Goal: Transaction & Acquisition: Subscribe to service/newsletter

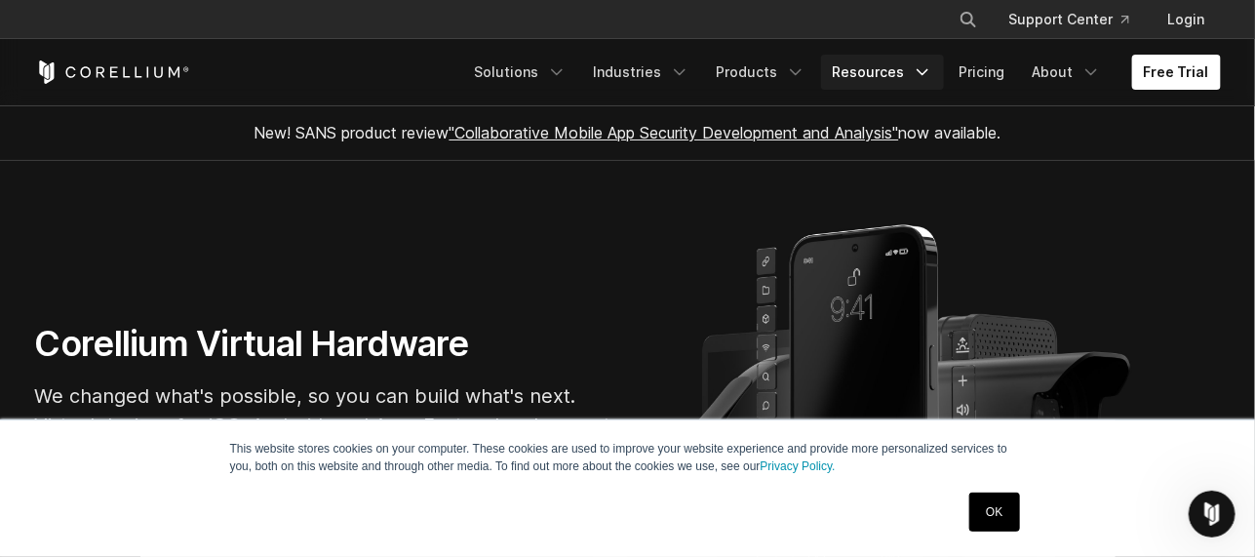
click at [879, 68] on link "Resources" at bounding box center [882, 72] width 123 height 35
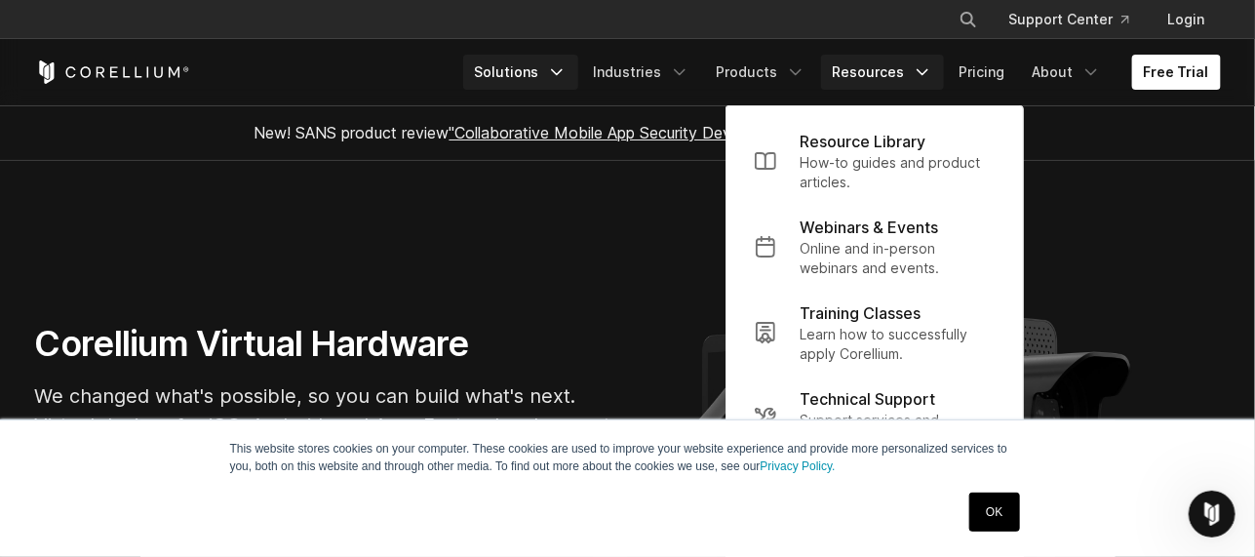
click at [522, 71] on link "Solutions" at bounding box center [520, 72] width 115 height 35
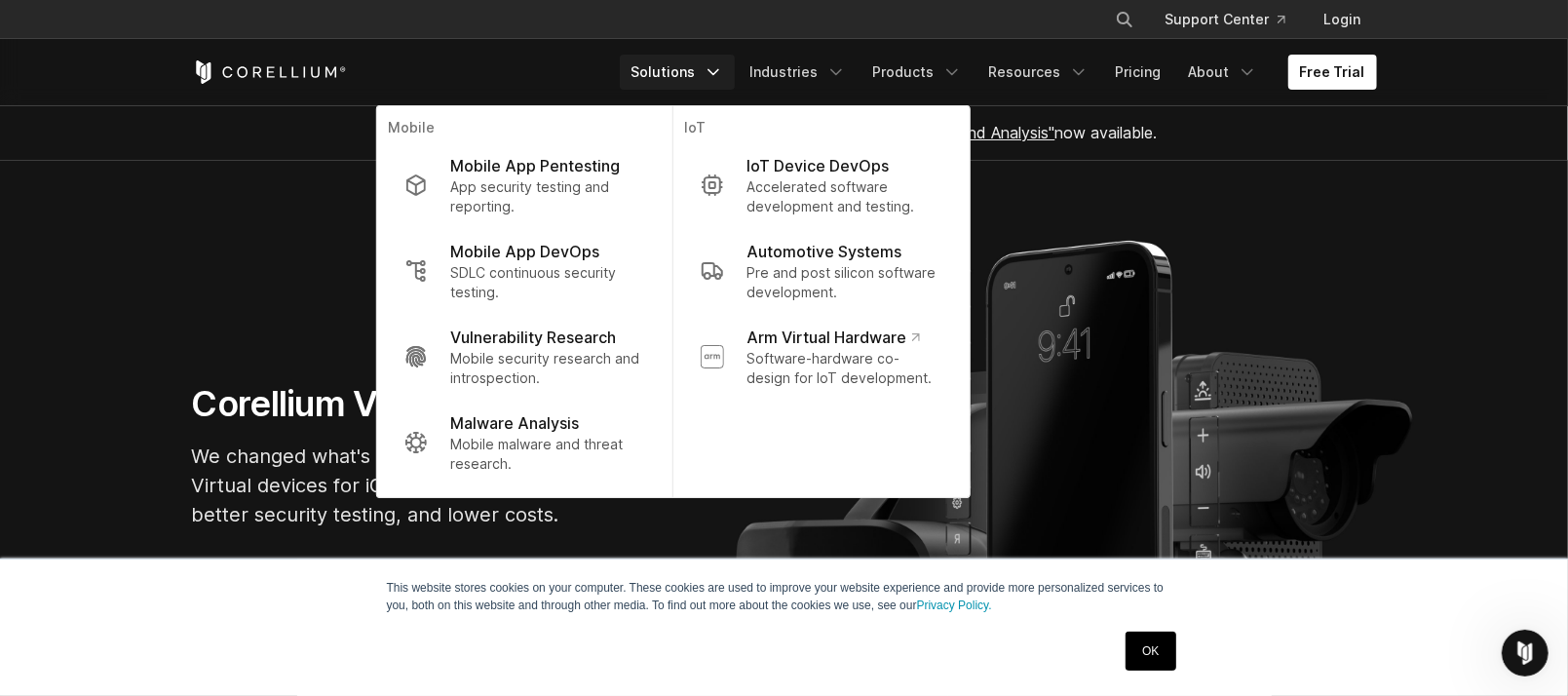
drag, startPoint x: 1143, startPoint y: 0, endPoint x: 1064, endPoint y: 269, distance: 280.4
click at [1064, 269] on section "Corellium Virtual Hardware We changed what's possible, so you can build what's …" at bounding box center [784, 463] width 1568 height 605
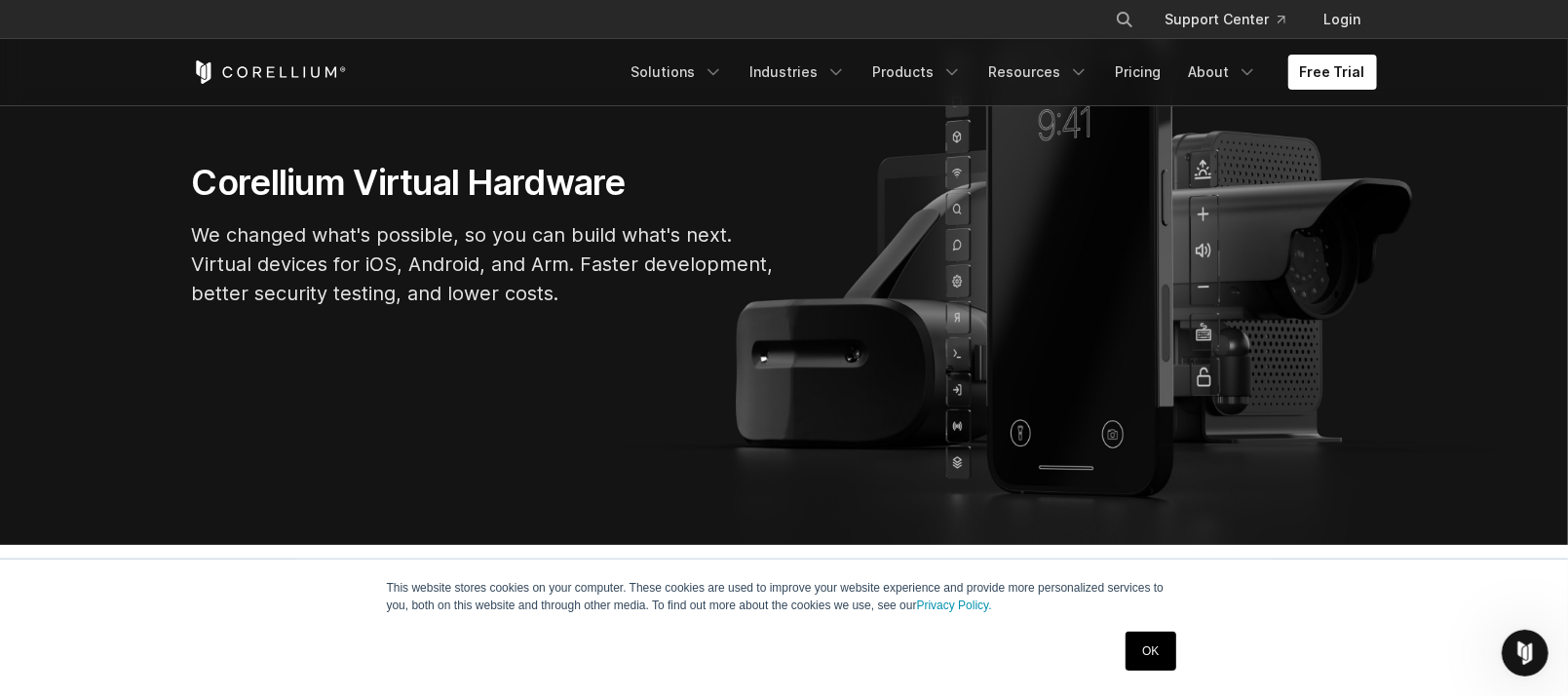
scroll to position [244, 0]
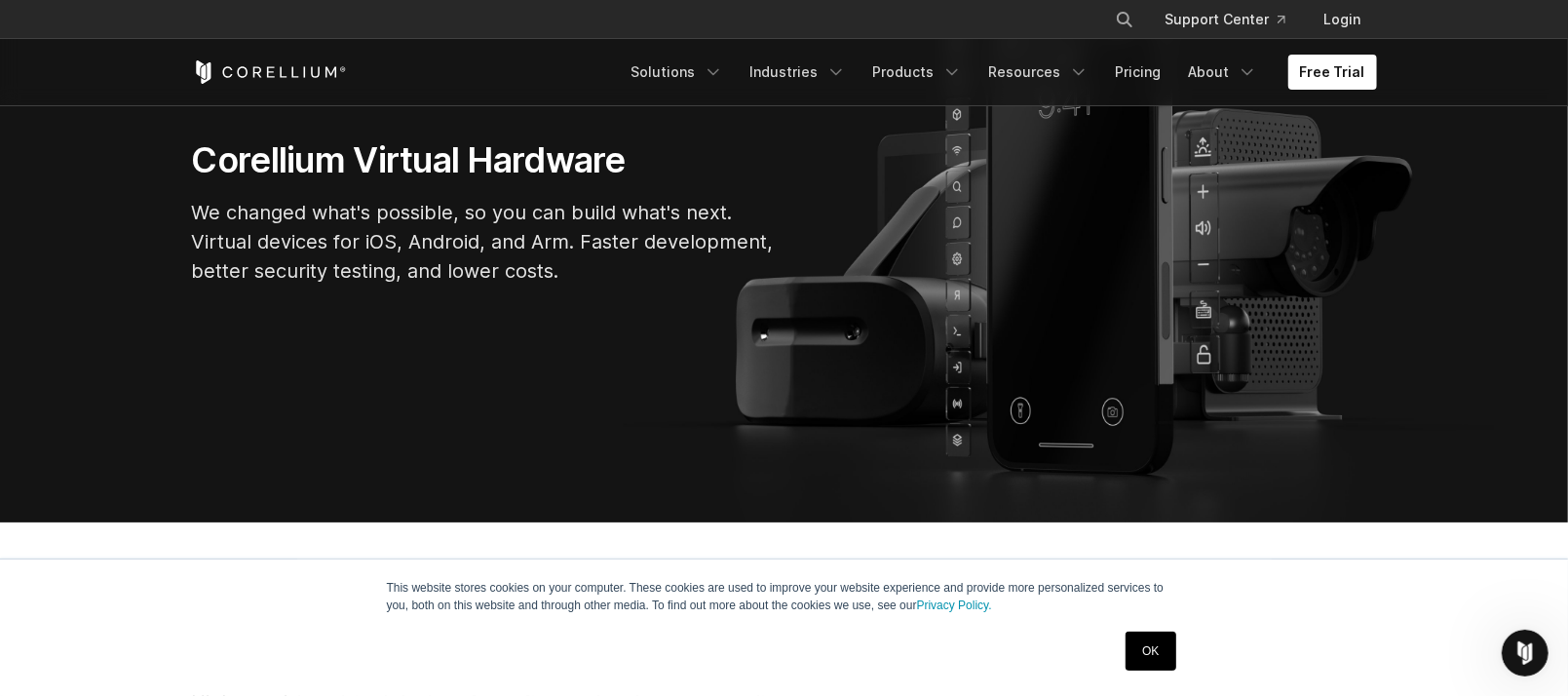
drag, startPoint x: 1149, startPoint y: 644, endPoint x: 1149, endPoint y: 615, distance: 29.0
click at [1149, 556] on link "OK" at bounding box center [1150, 651] width 50 height 39
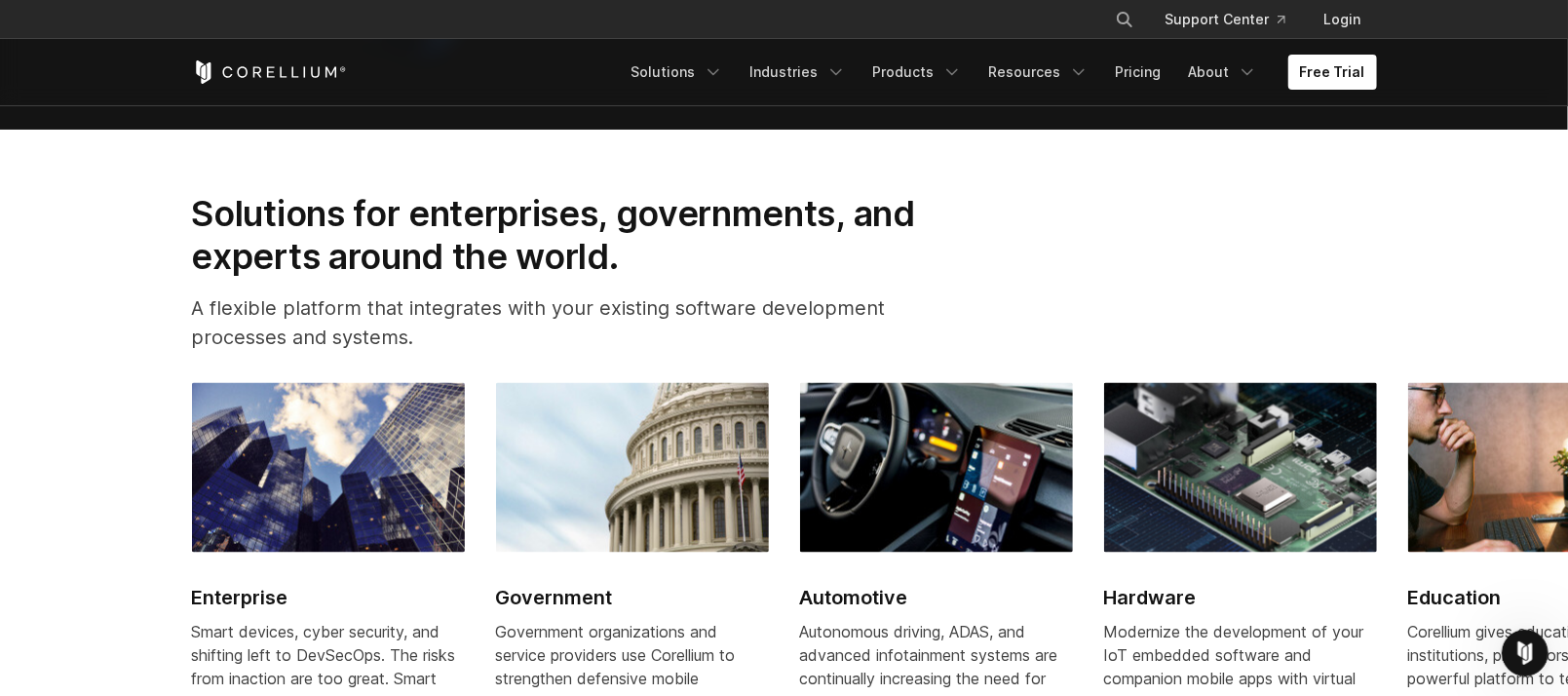
scroll to position [2071, 0]
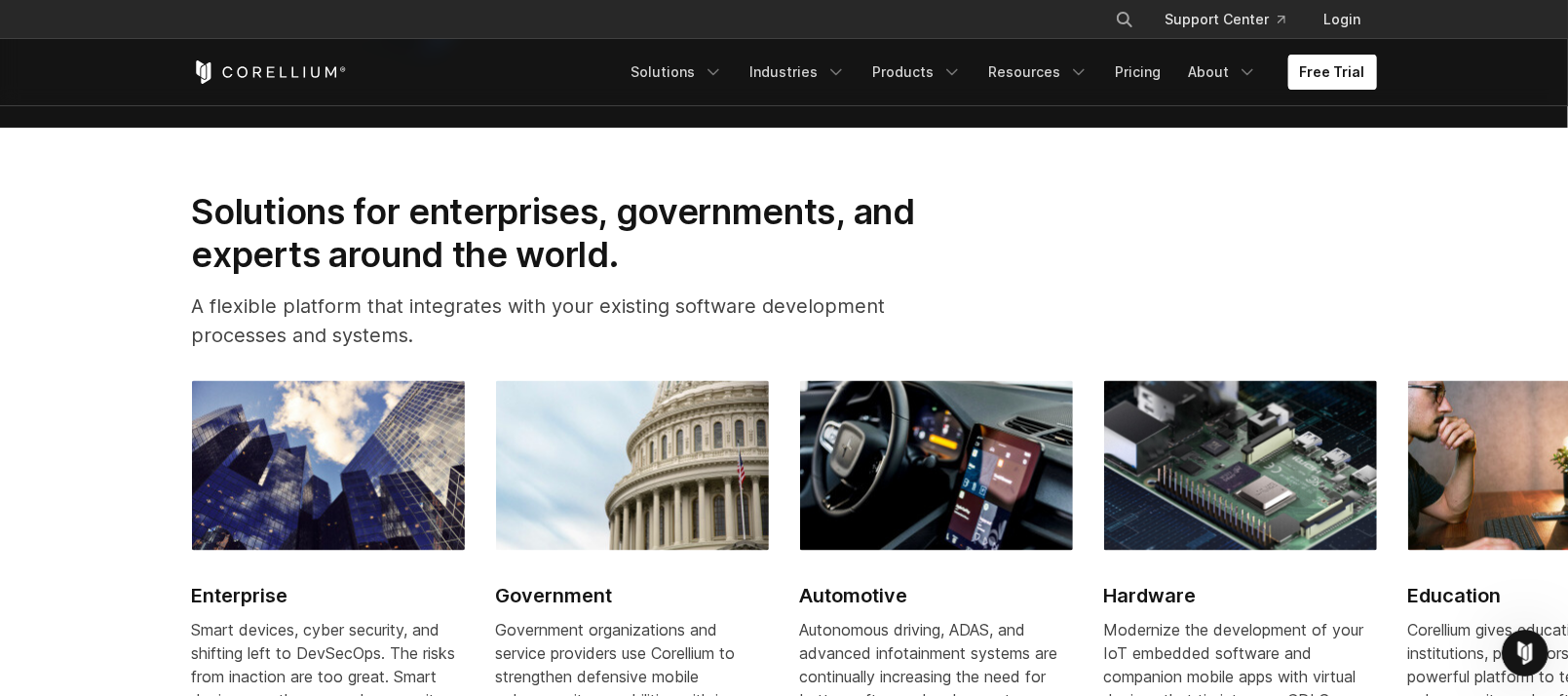
click at [1253, 64] on link "Free Trial" at bounding box center [1332, 72] width 89 height 35
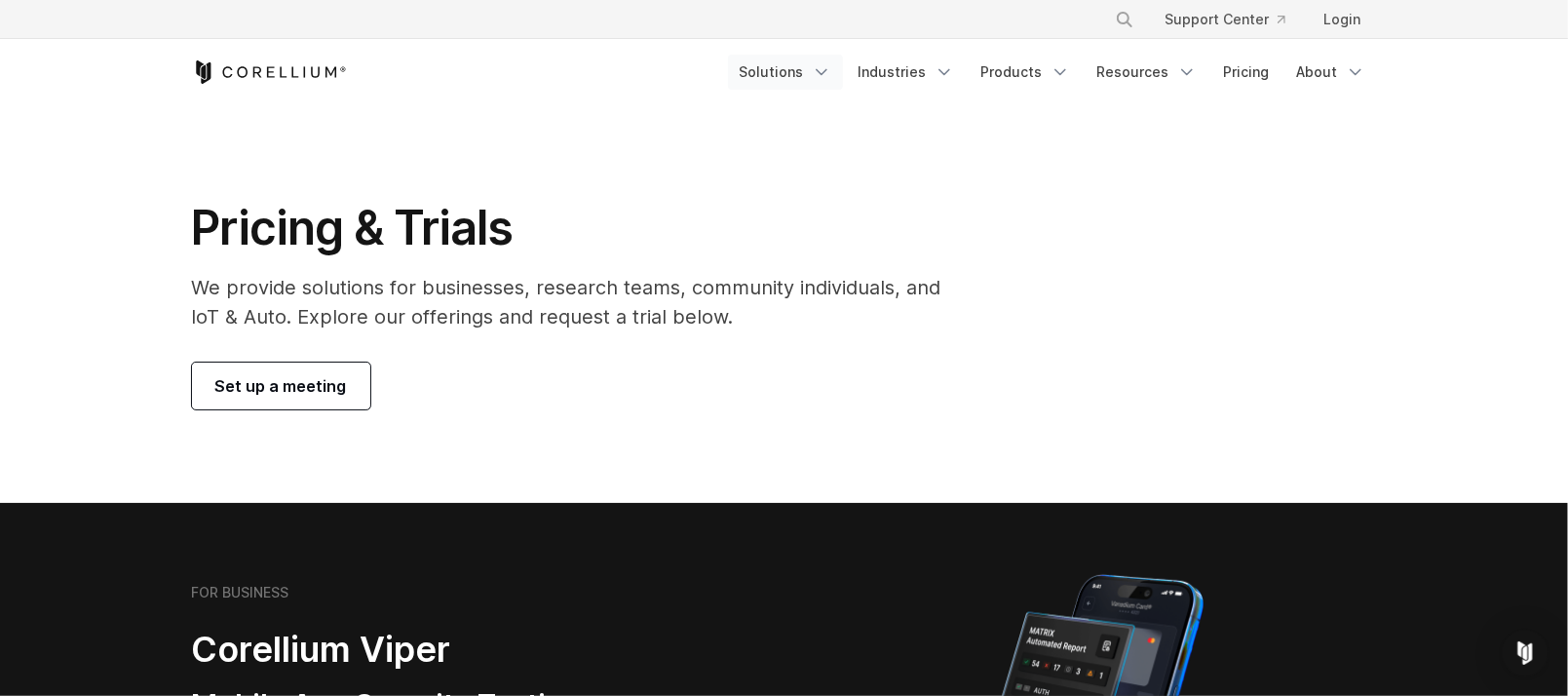
click at [813, 64] on link "Solutions" at bounding box center [784, 72] width 115 height 35
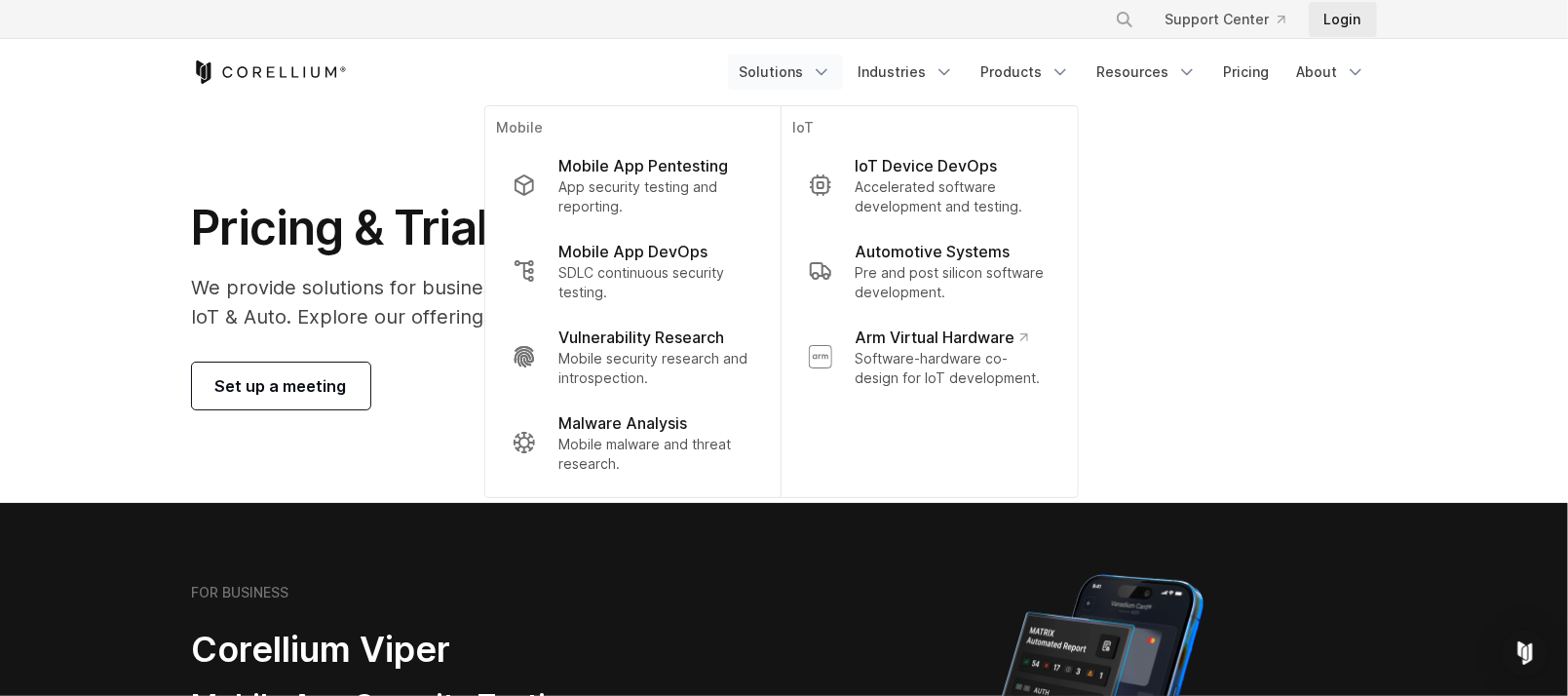
click at [1342, 19] on link "Login" at bounding box center [1342, 19] width 68 height 35
click at [1376, 354] on div "Pricing & Trials We provide solutions for businesses, research teams, community…" at bounding box center [784, 304] width 1223 height 211
